Goal: Connect with others: Connect with others

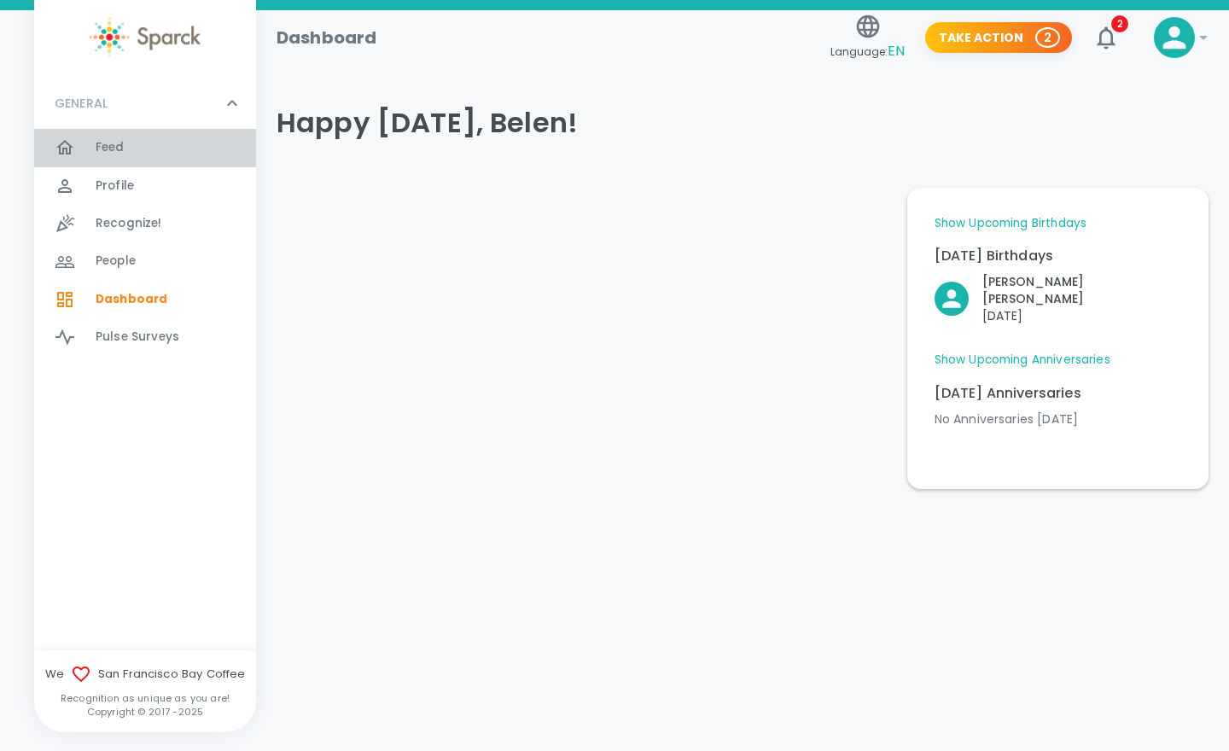
click at [131, 139] on div "Feed 0" at bounding box center [176, 148] width 160 height 24
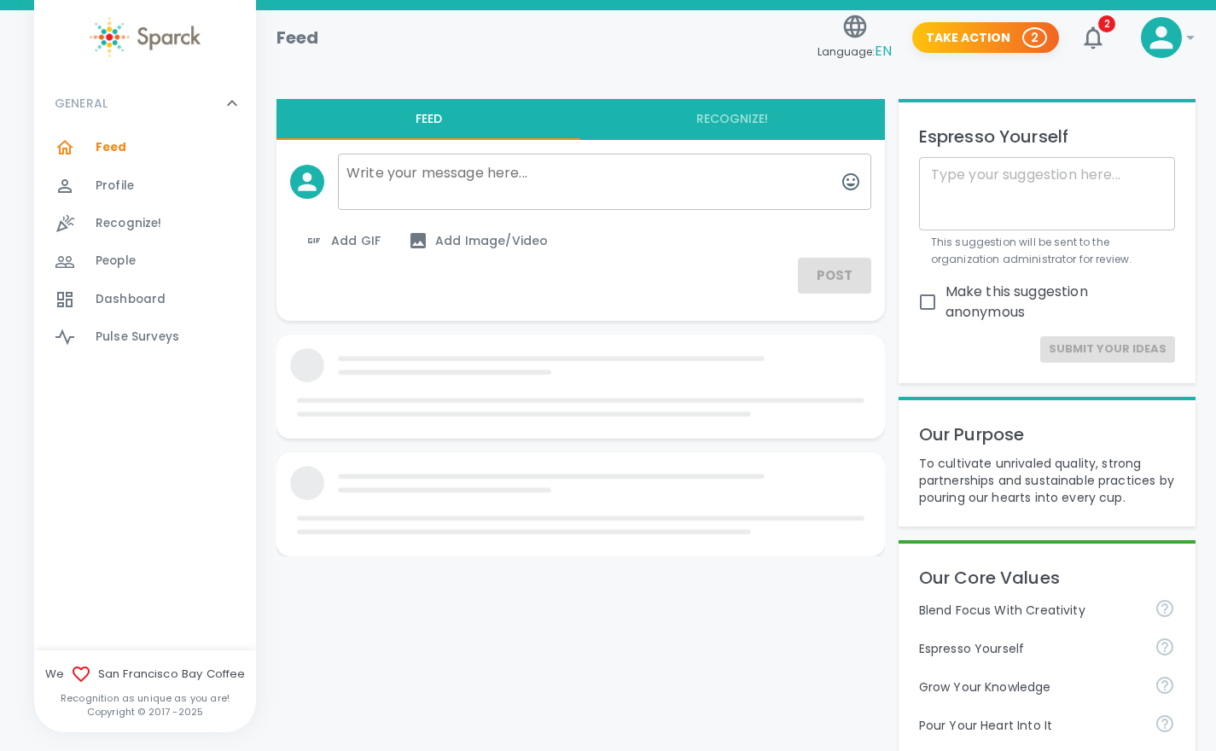
click at [131, 259] on span "People" at bounding box center [116, 261] width 40 height 17
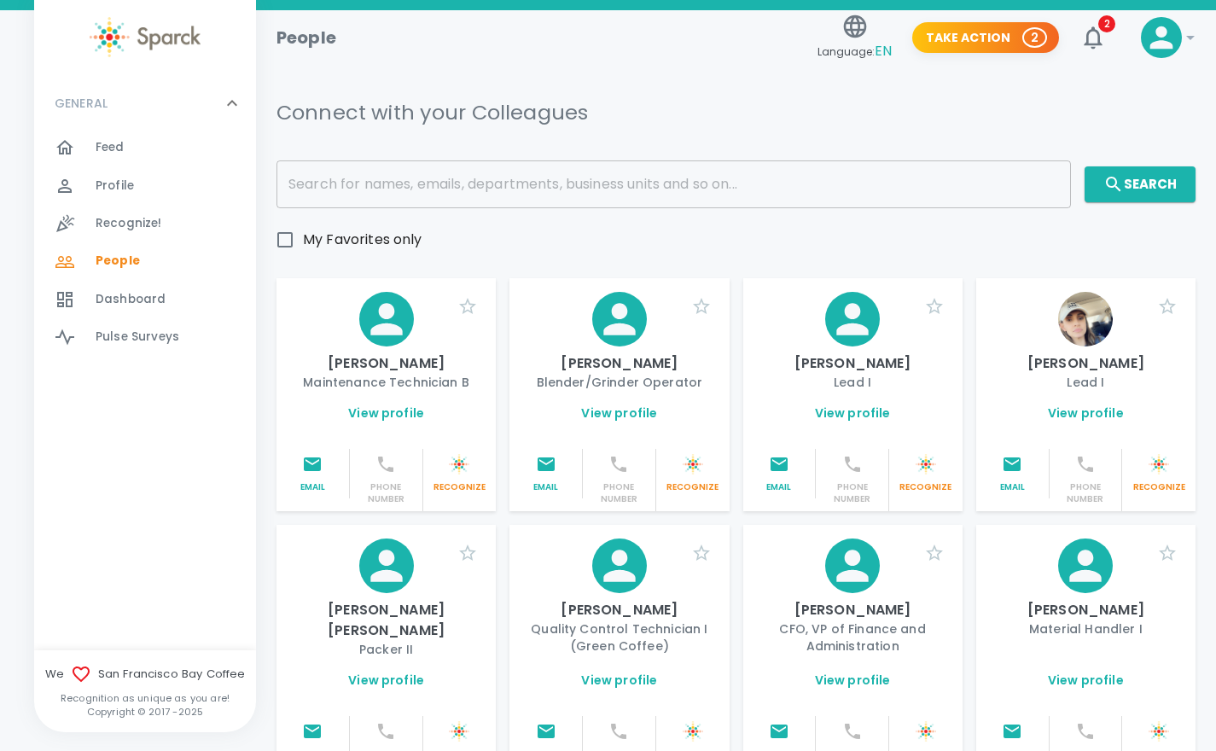
click at [479, 183] on input "text" at bounding box center [673, 184] width 794 height 48
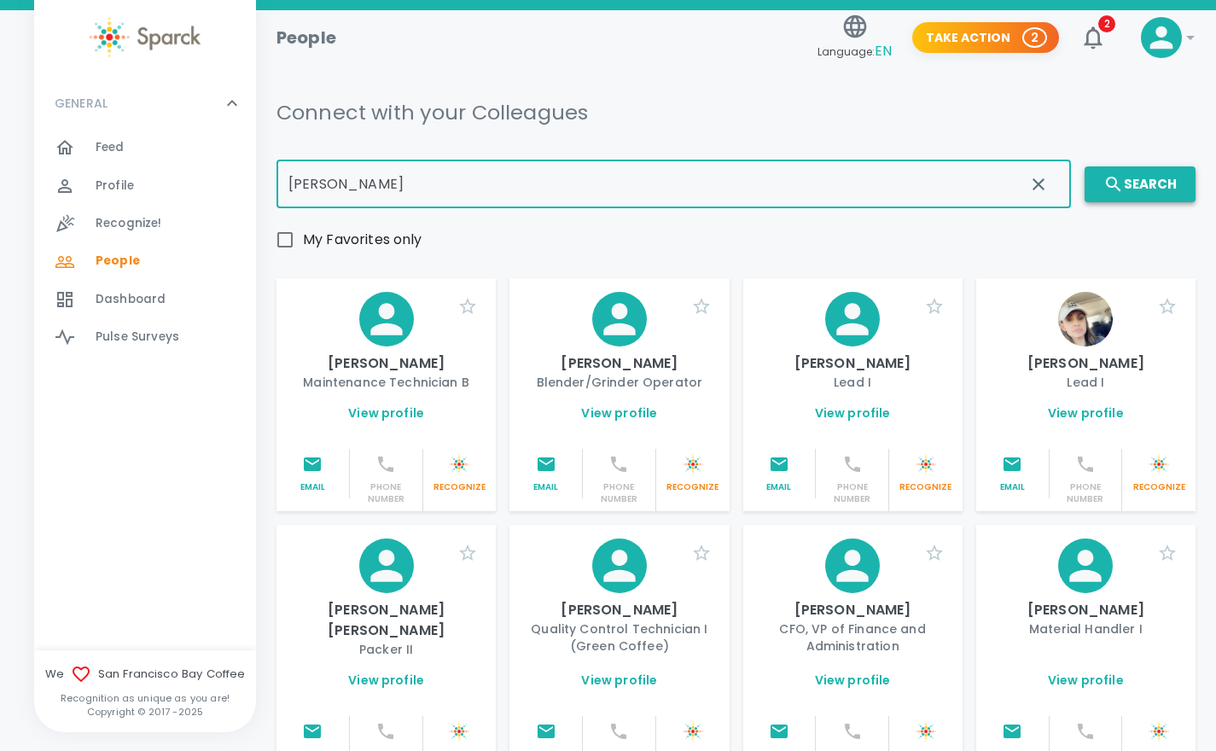
type input "[PERSON_NAME]"
click at [1178, 191] on button "Search" at bounding box center [1140, 184] width 111 height 36
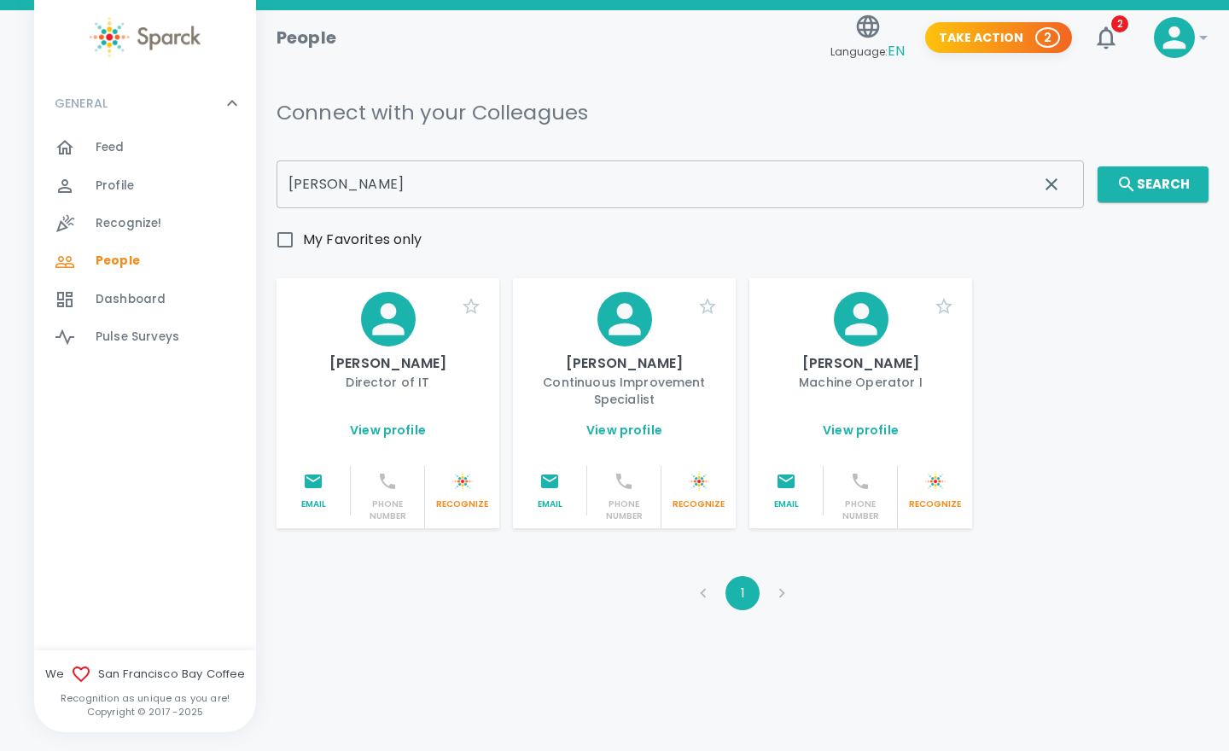
click at [380, 423] on link "View profile" at bounding box center [388, 430] width 76 height 17
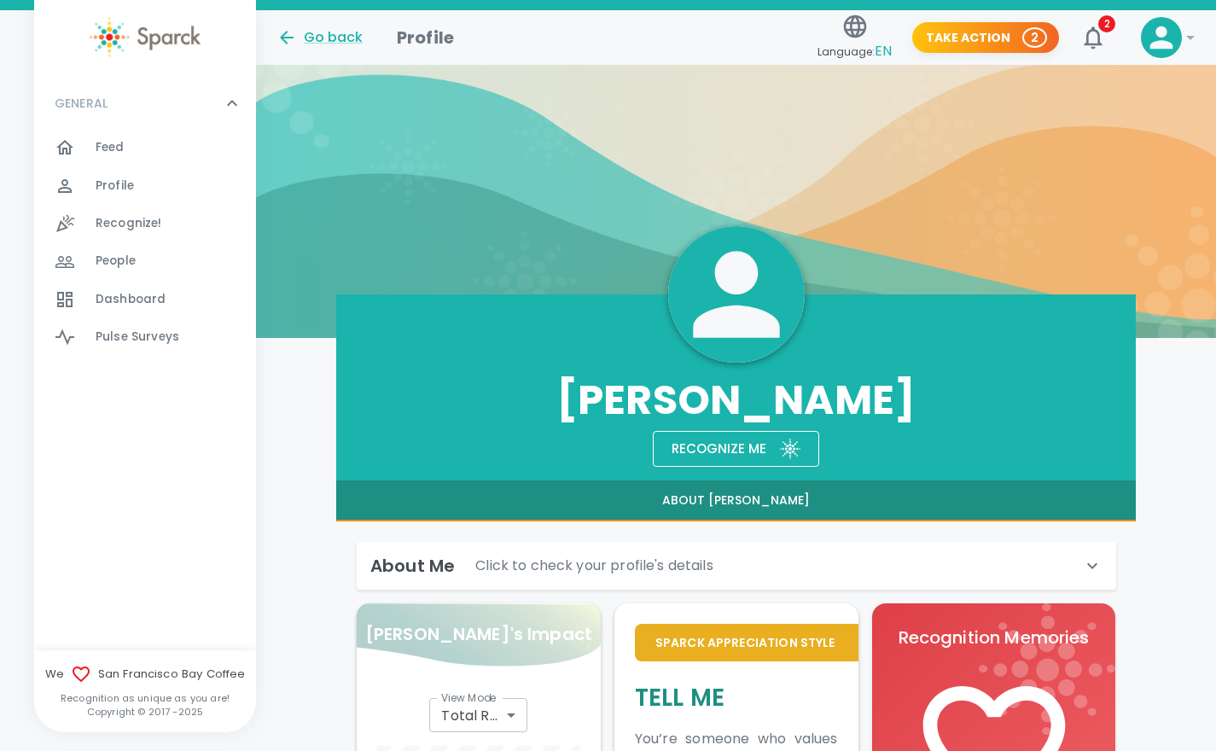
click at [734, 567] on div "About Me Click to check your profile's details" at bounding box center [726, 565] width 712 height 27
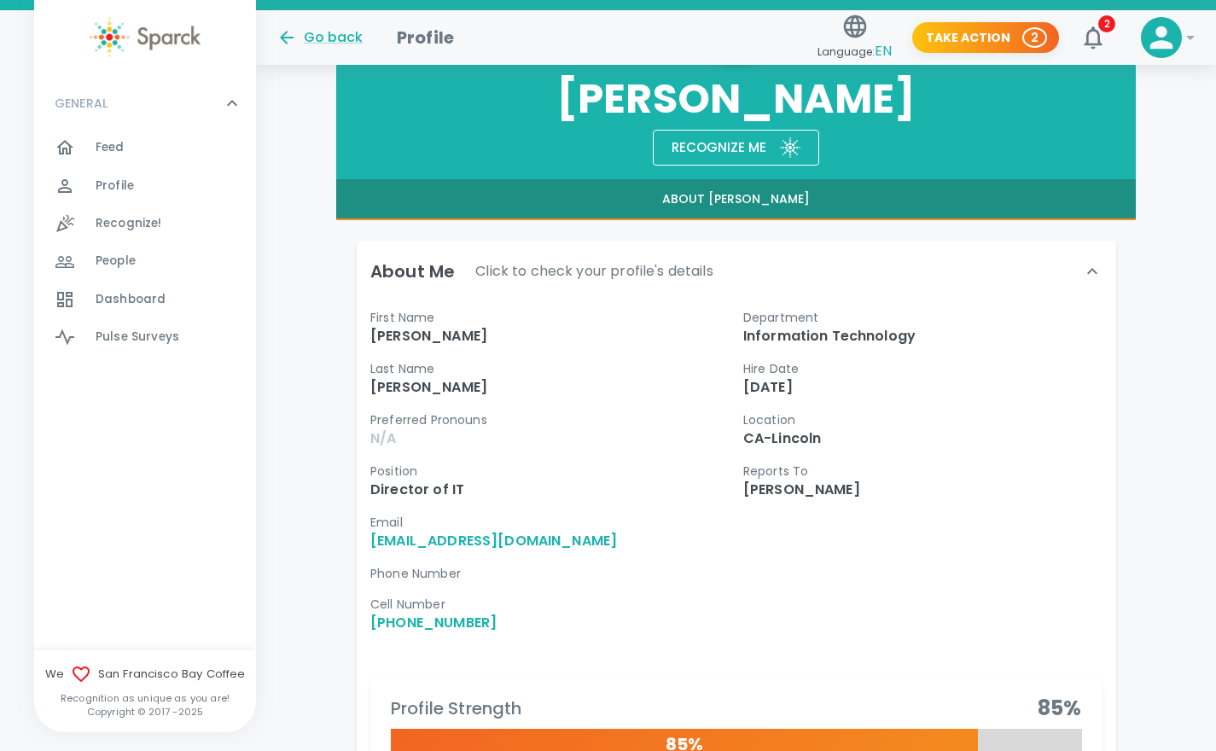
scroll to position [300, 0]
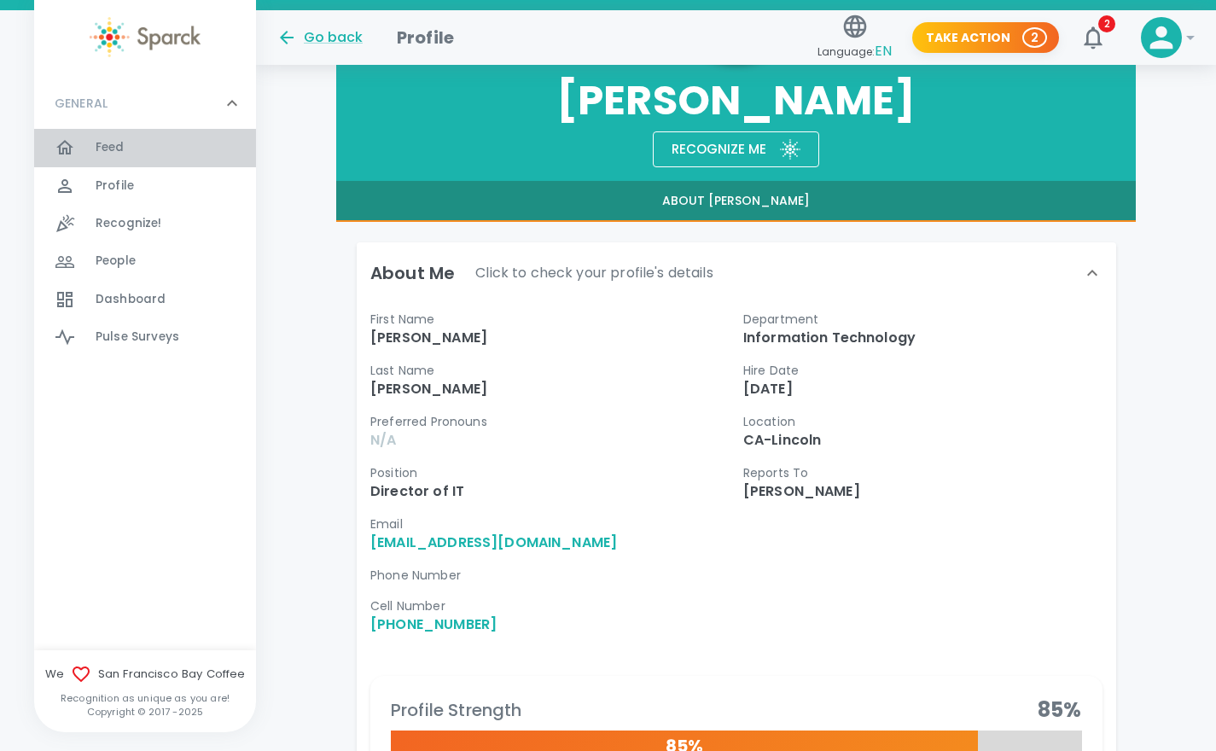
click at [113, 159] on span "Feed 0" at bounding box center [110, 148] width 29 height 24
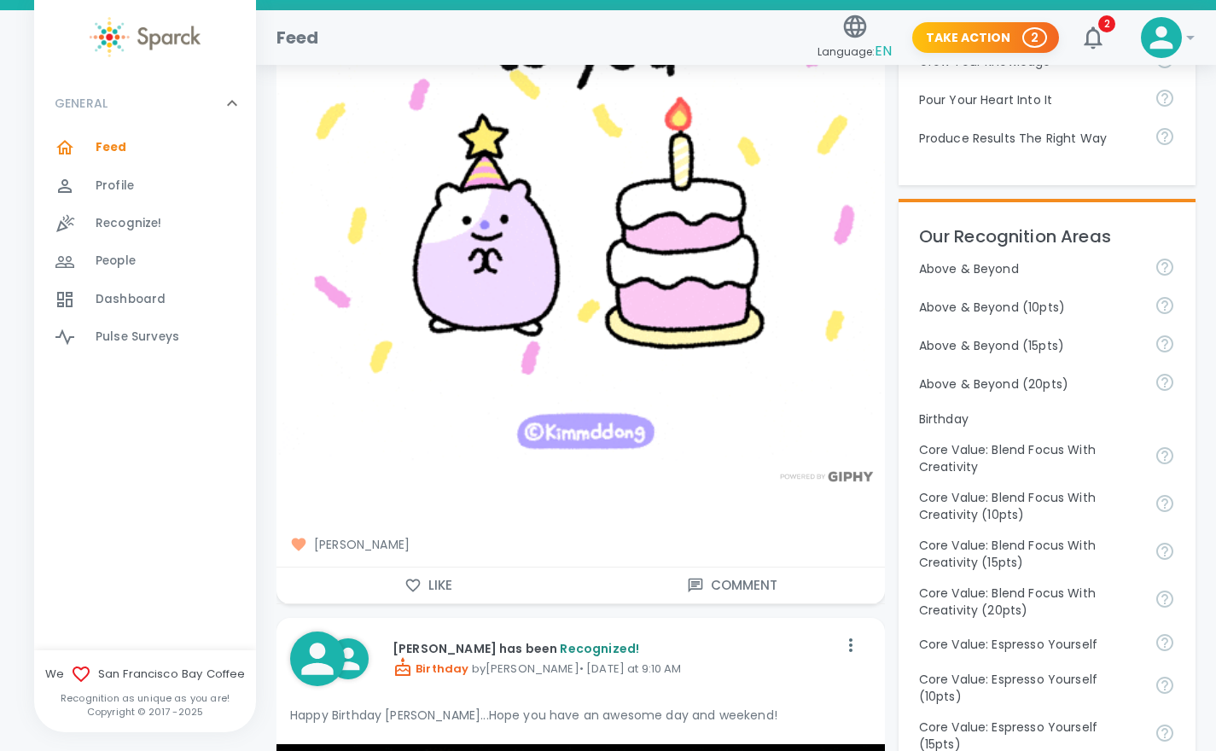
scroll to position [628, 0]
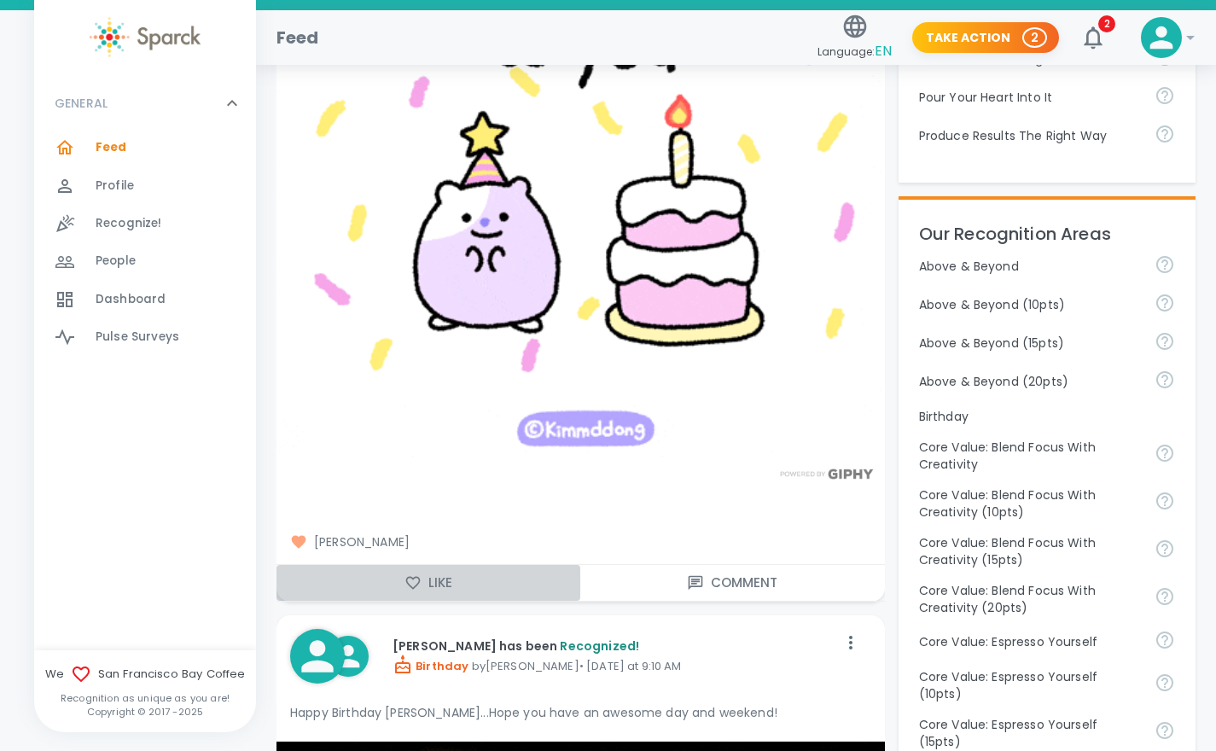
click at [424, 583] on button "Like" at bounding box center [428, 583] width 304 height 36
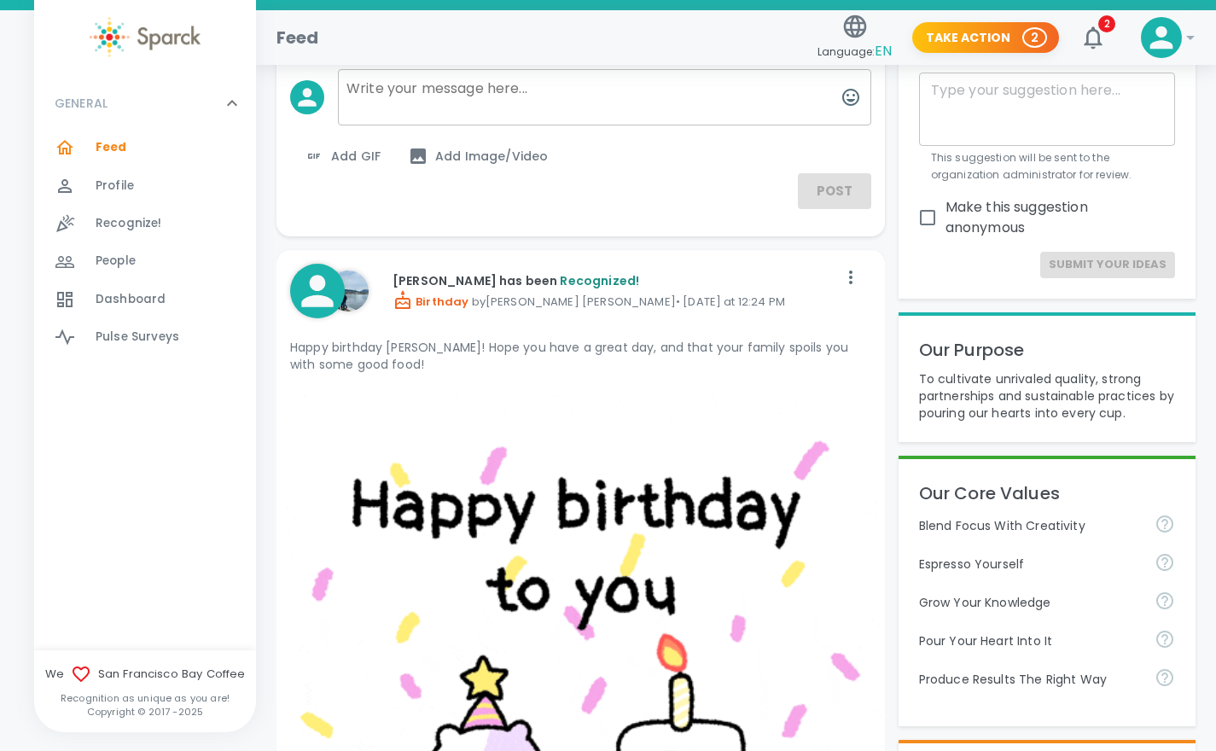
scroll to position [85, 0]
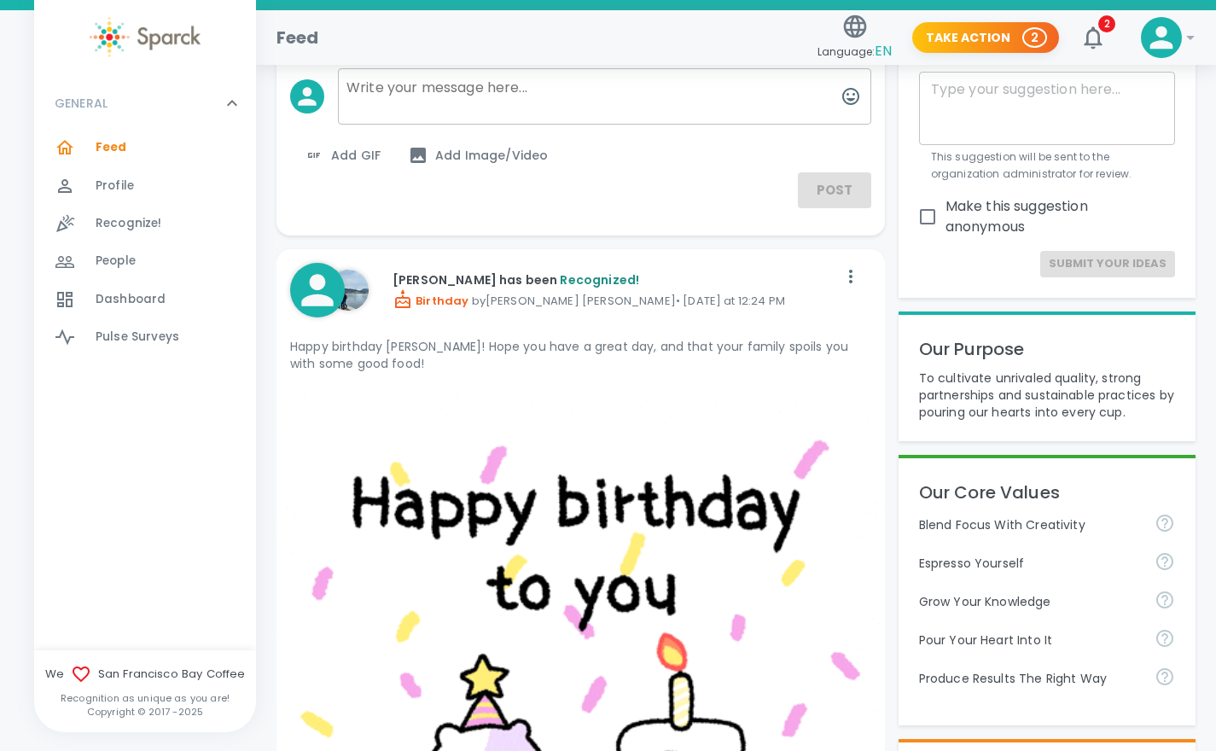
click at [150, 186] on div "Profile 0" at bounding box center [176, 186] width 160 height 24
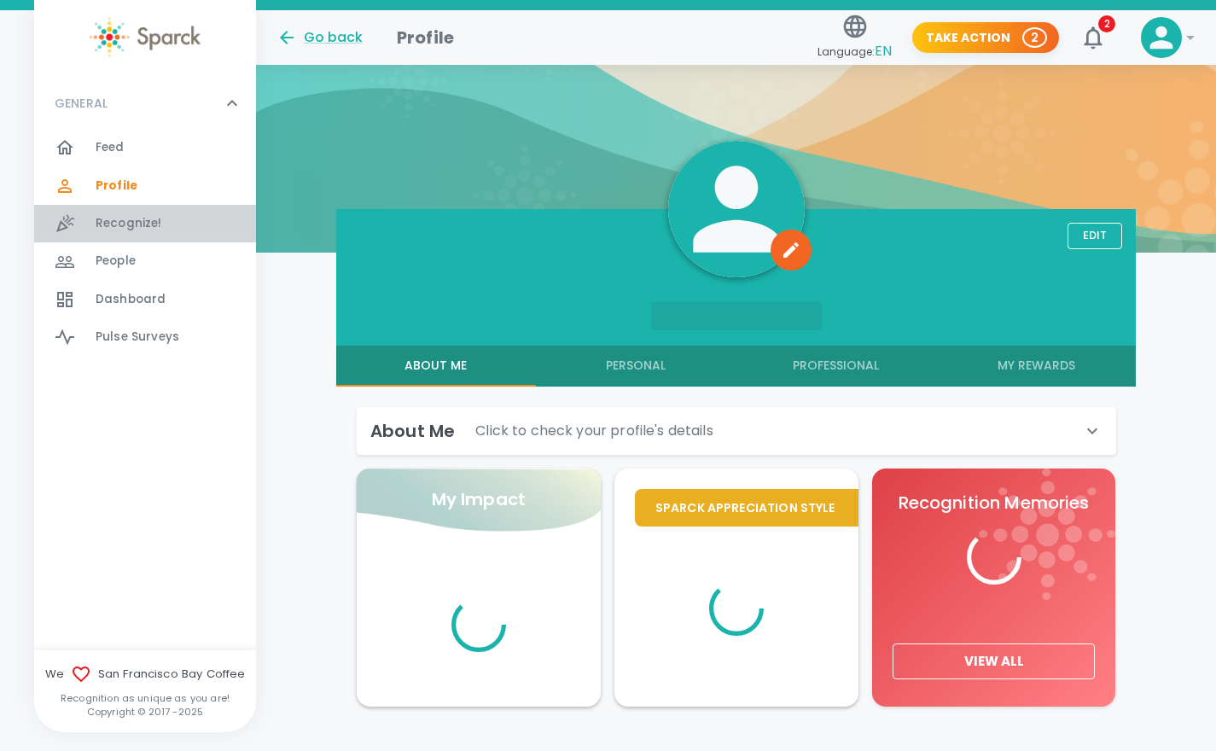
click at [143, 216] on span "Recognize!" at bounding box center [129, 223] width 67 height 17
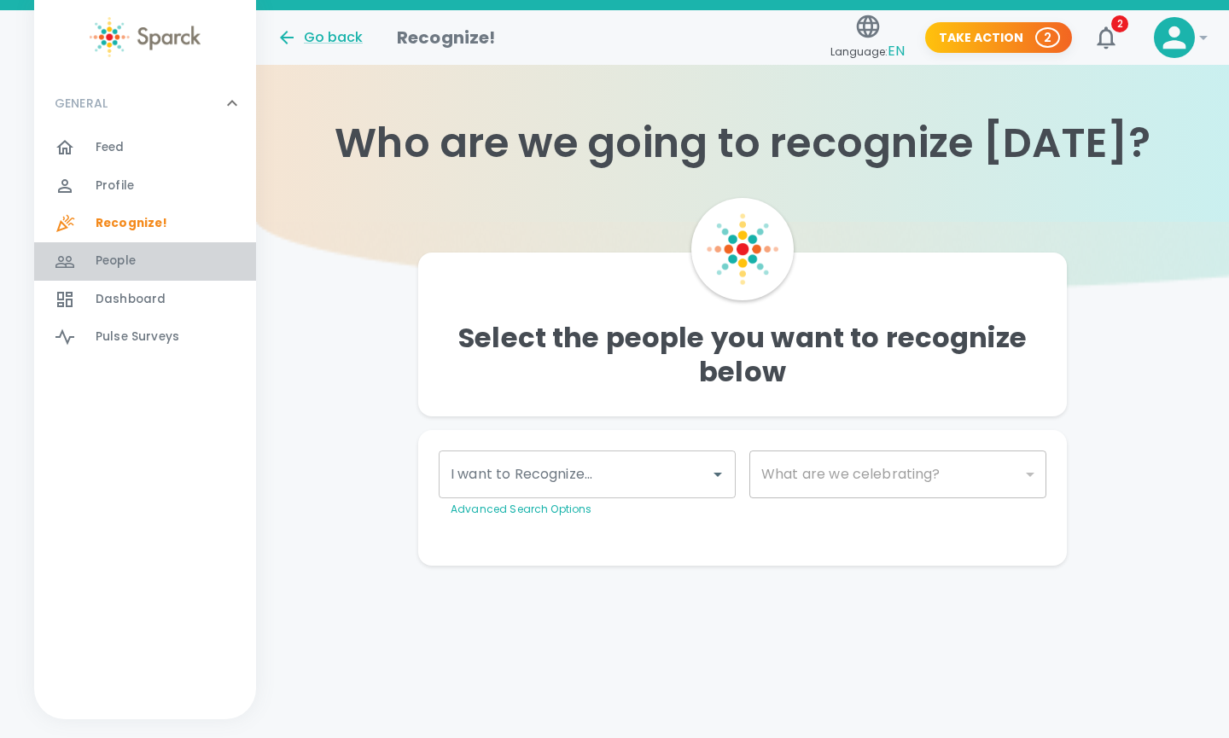
click at [142, 247] on div "People 0" at bounding box center [145, 261] width 222 height 38
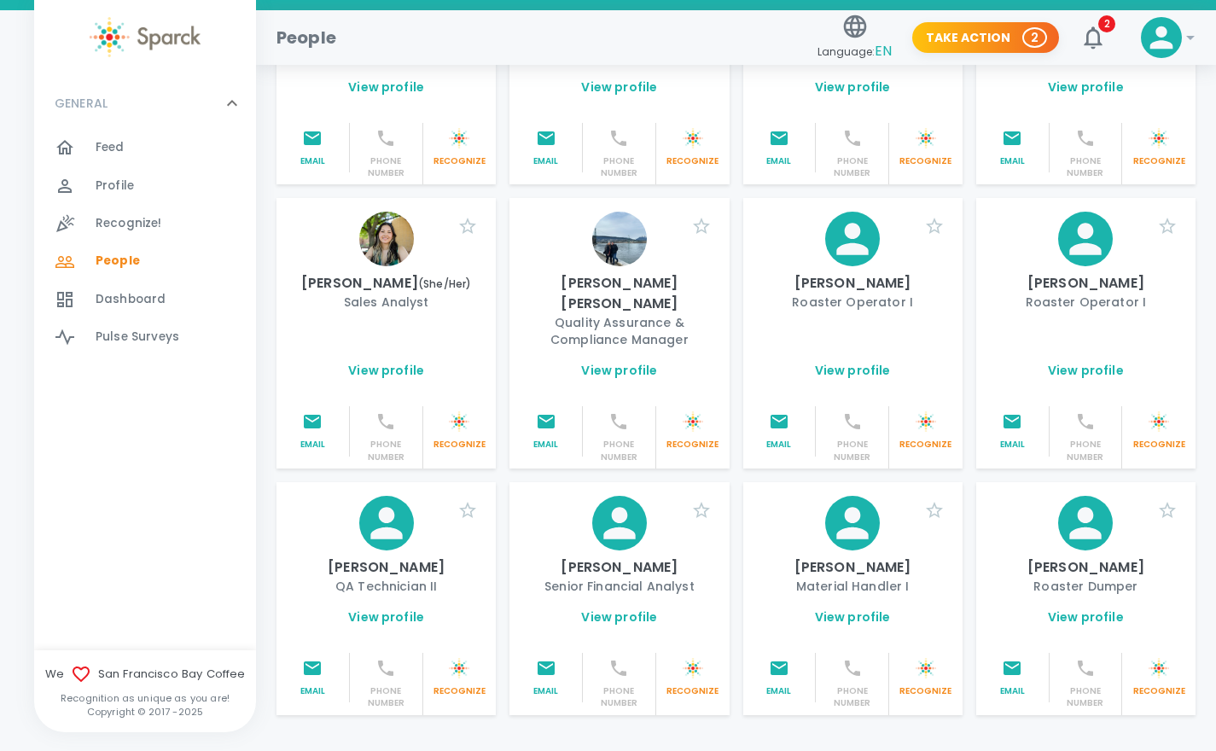
scroll to position [1921, 0]
